Goal: Transaction & Acquisition: Purchase product/service

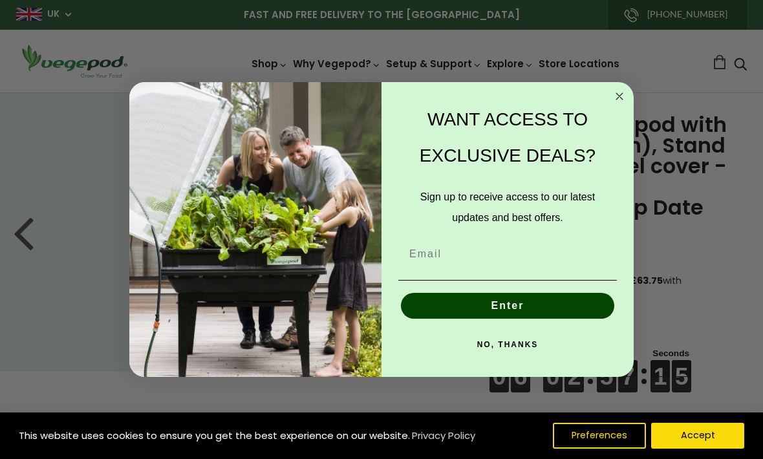
click at [613, 103] on icon "Close dialog" at bounding box center [620, 97] width 16 height 16
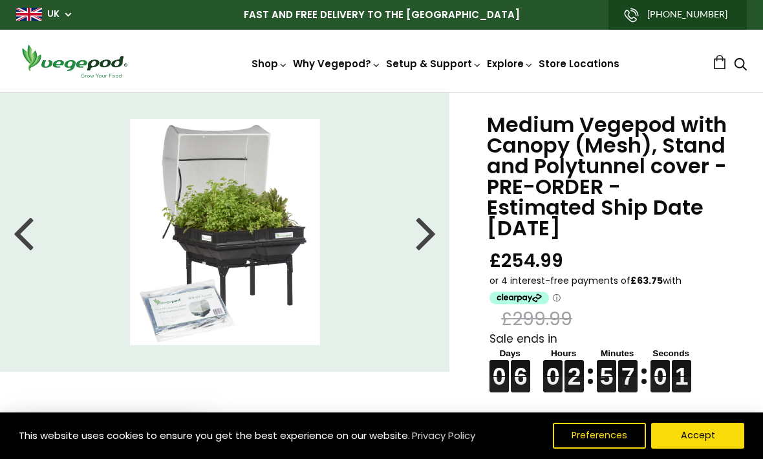
click at [439, 248] on li at bounding box center [225, 232] width 450 height 226
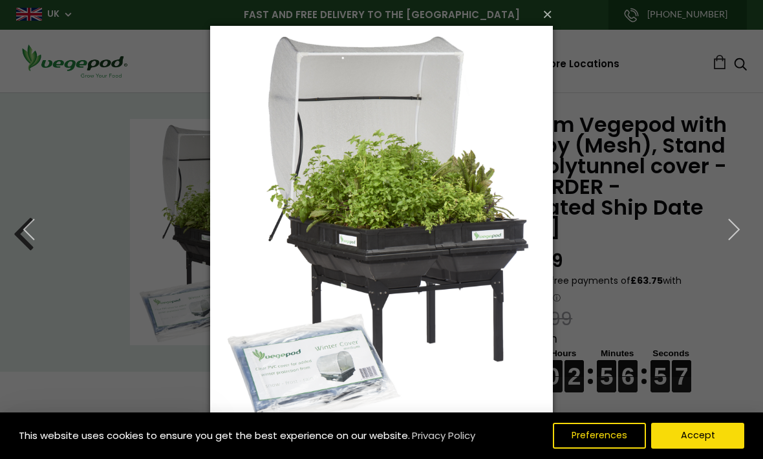
click at [729, 241] on button "button" at bounding box center [734, 229] width 58 height 71
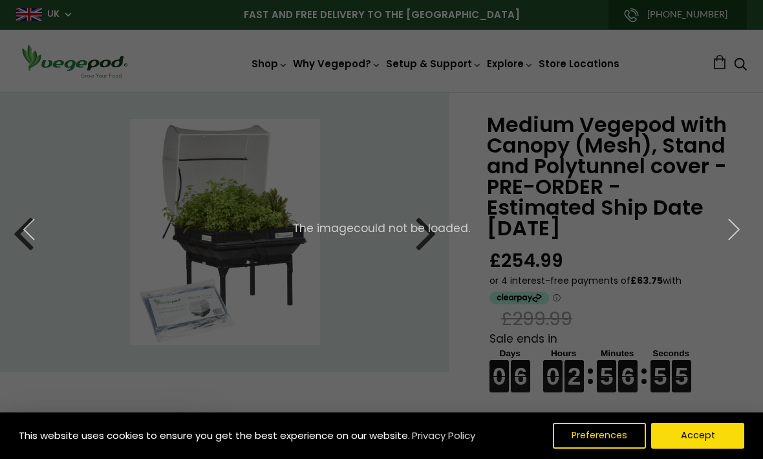
click at [731, 237] on icon "button" at bounding box center [733, 229] width 23 height 23
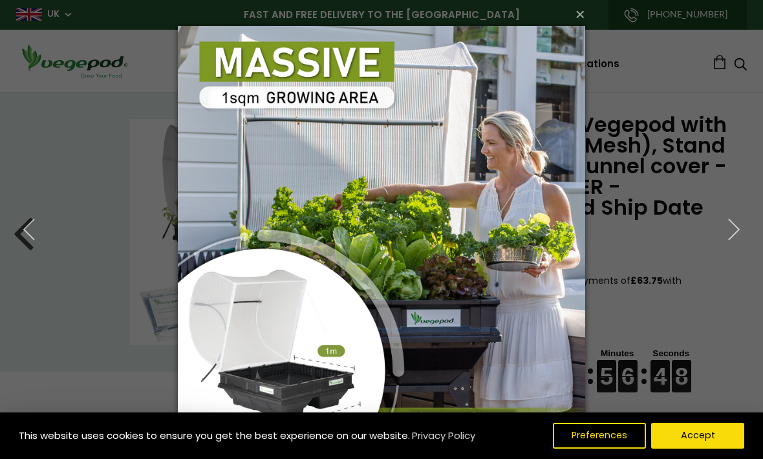
click at [733, 231] on icon "button" at bounding box center [733, 229] width 23 height 23
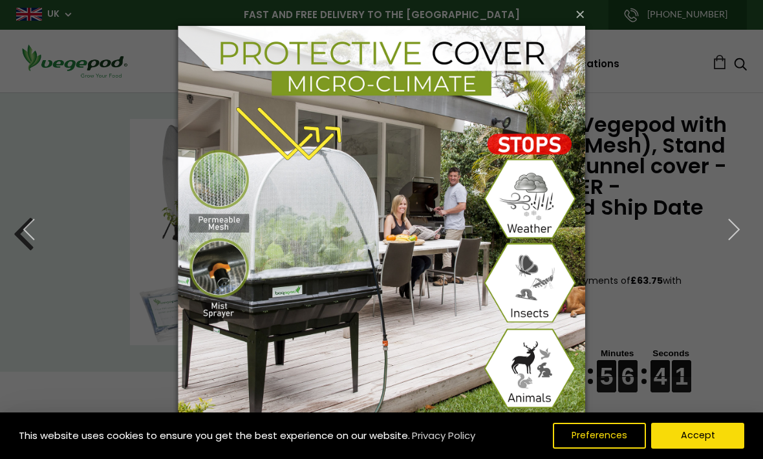
click at [731, 233] on icon "button" at bounding box center [733, 229] width 23 height 23
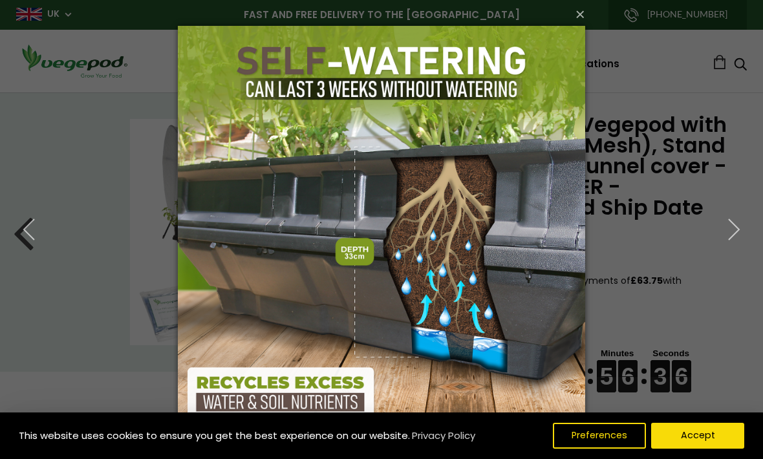
click at [734, 230] on icon "button" at bounding box center [733, 229] width 23 height 23
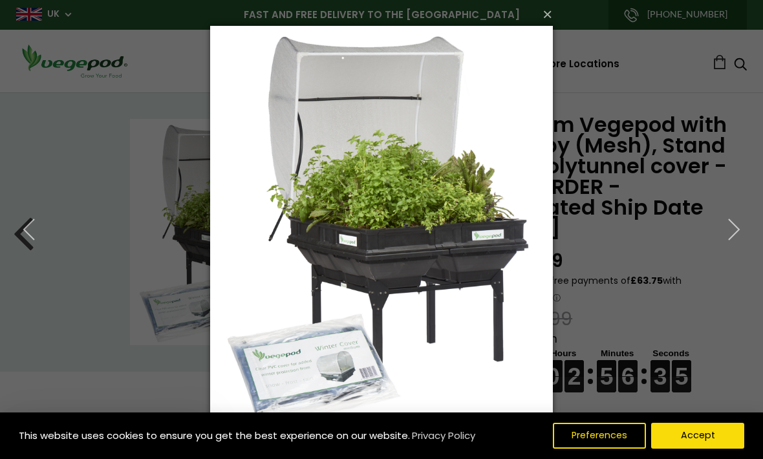
click at [740, 231] on icon "button" at bounding box center [733, 229] width 23 height 23
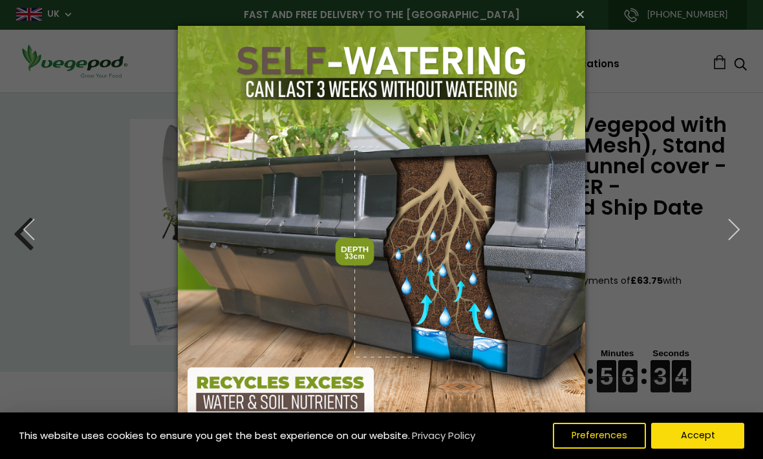
click at [740, 230] on icon "button" at bounding box center [733, 229] width 23 height 23
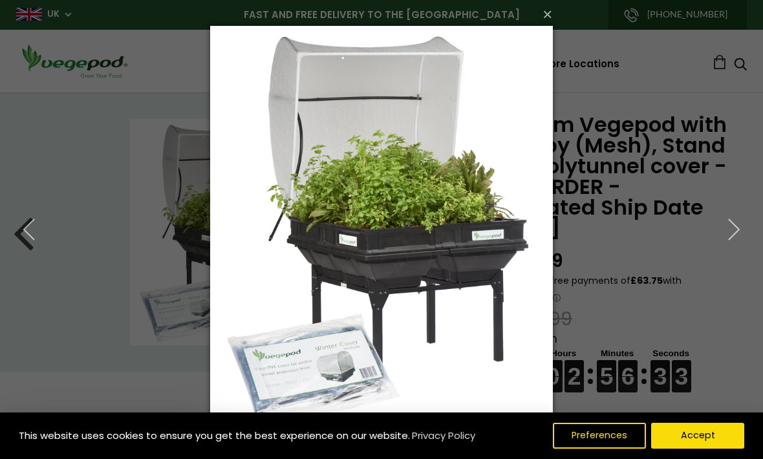
click at [689, 122] on div "× 2 of 7 The image could not be loaded." at bounding box center [381, 229] width 763 height 459
